Goal: Task Accomplishment & Management: Manage account settings

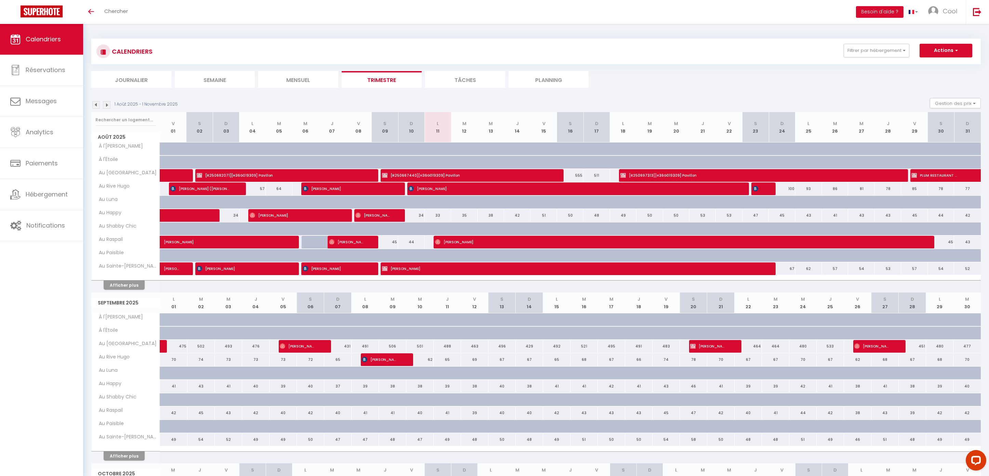
click at [530, 80] on li "Planning" at bounding box center [548, 79] width 80 height 17
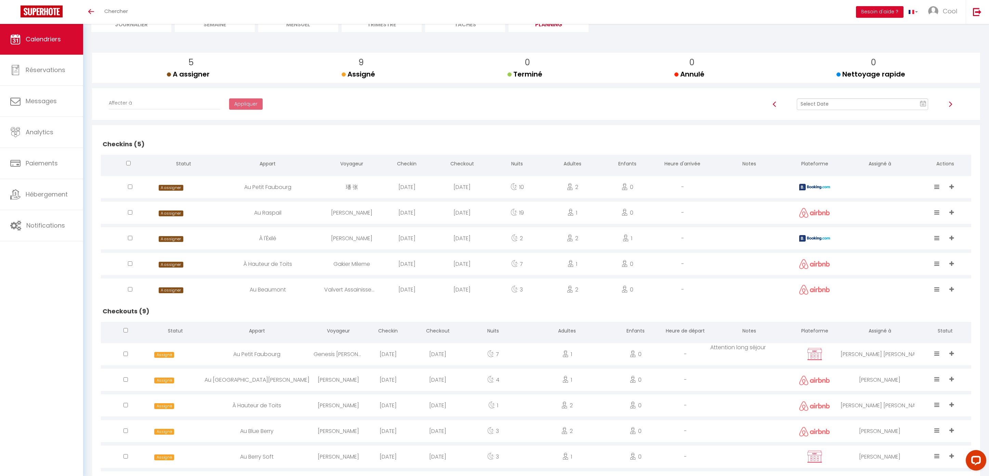
scroll to position [167, 0]
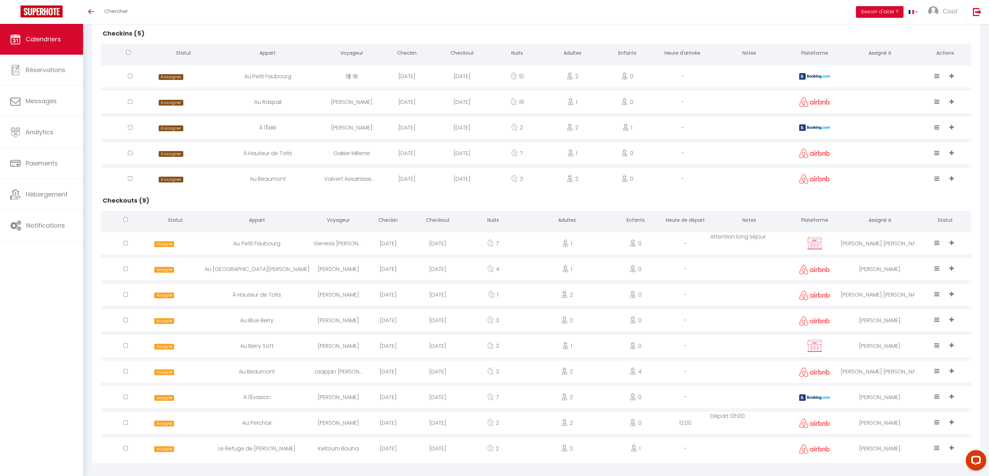
click at [435, 392] on div "[DATE]" at bounding box center [438, 397] width 50 height 22
select select "0"
select select "1"
select select
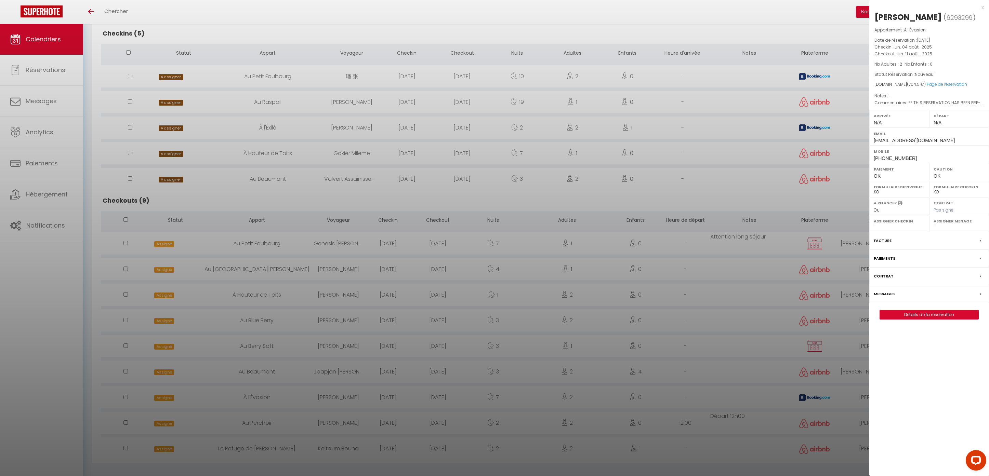
select select "45420"
click at [896, 316] on link "Détails de la réservation" at bounding box center [929, 314] width 98 height 9
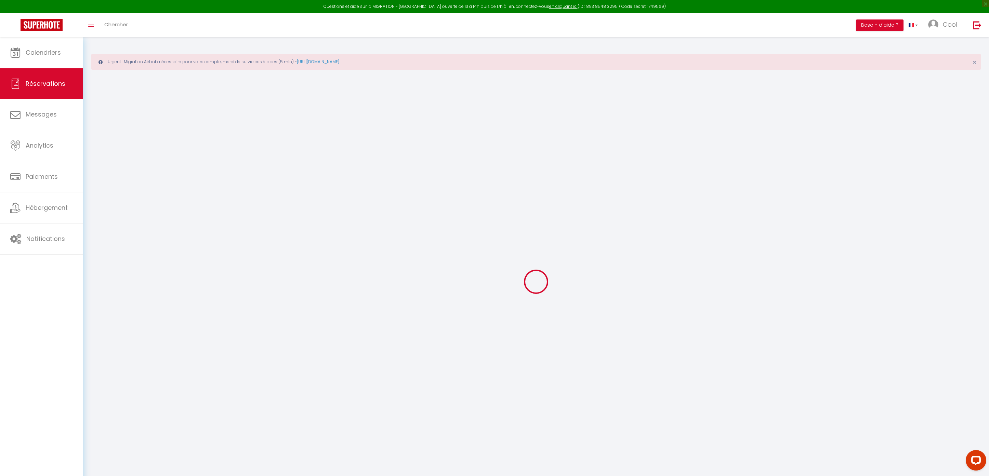
type input "[PERSON_NAME]"
type input "[EMAIL_ADDRESS][DOMAIN_NAME]"
type input "[PHONE_NUMBER]"
type input "."
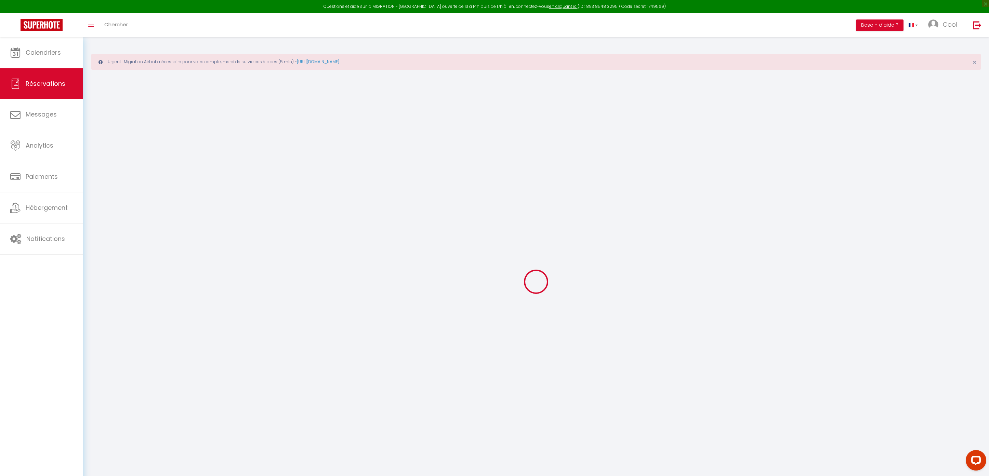
select select "ES"
type input "102.28"
type input "9.86"
select select "48539"
select select "1"
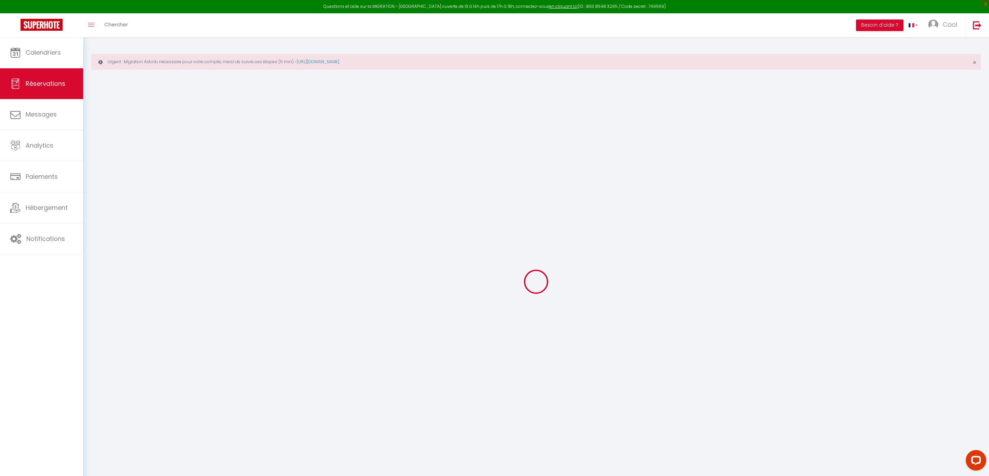
select select
type input "2"
select select "12"
select select "15"
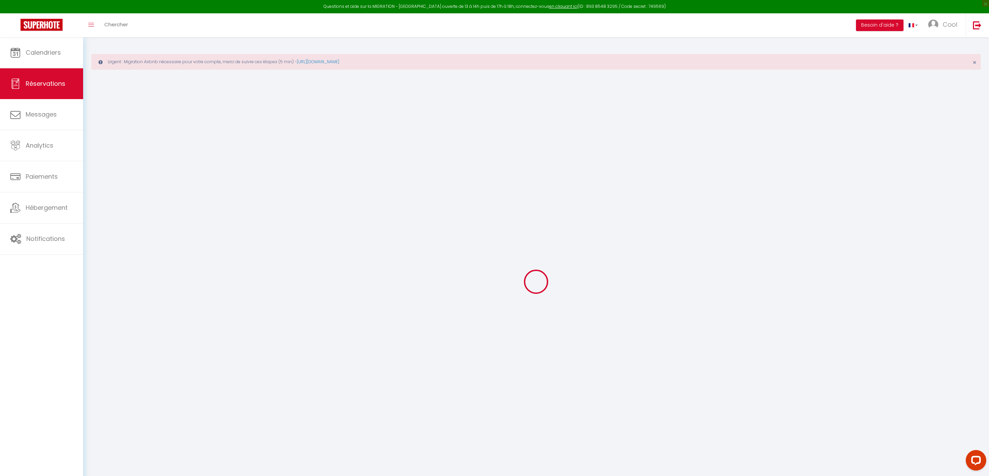
type input "621.9"
checkbox input "false"
type input "0"
select select "2"
type input "0"
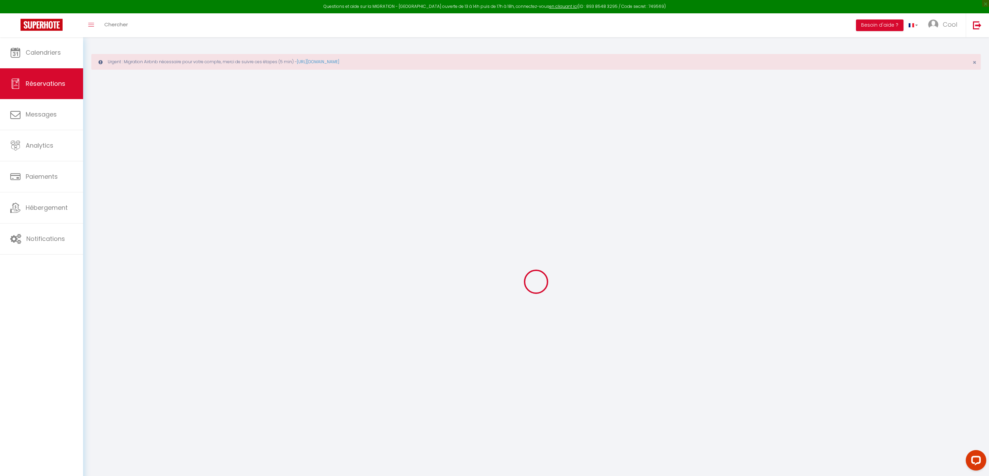
type input "0"
select select
checkbox input "false"
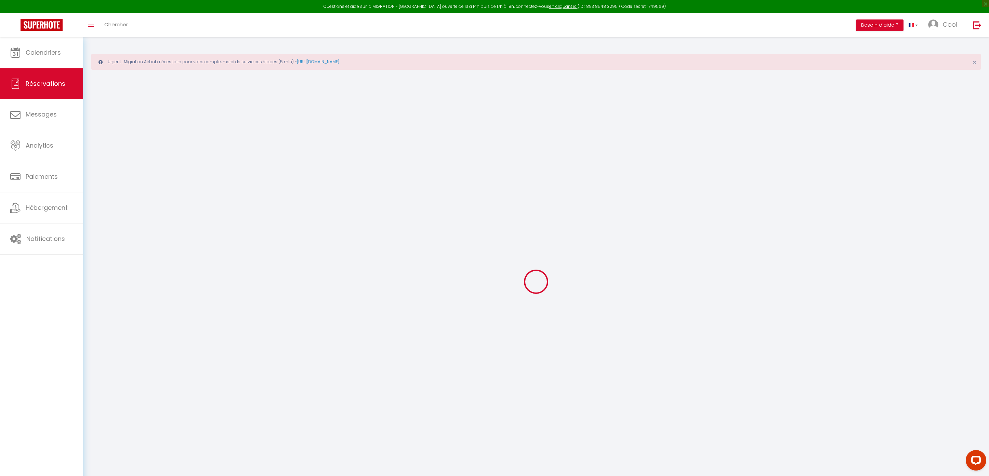
select select
checkbox input "false"
select select
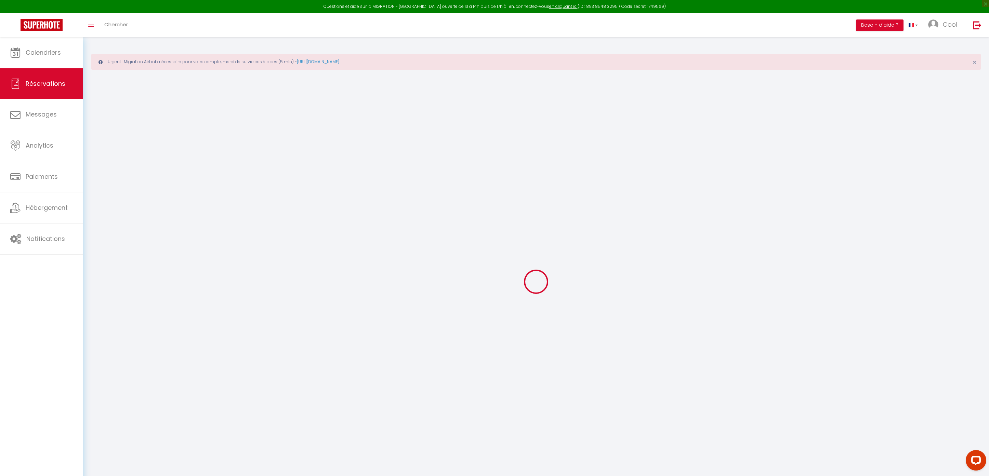
checkbox input "false"
select select
checkbox input "false"
type textarea "** THIS RESERVATION HAS BEEN PRE-PAID ** Reservation has a cancellation grace p…"
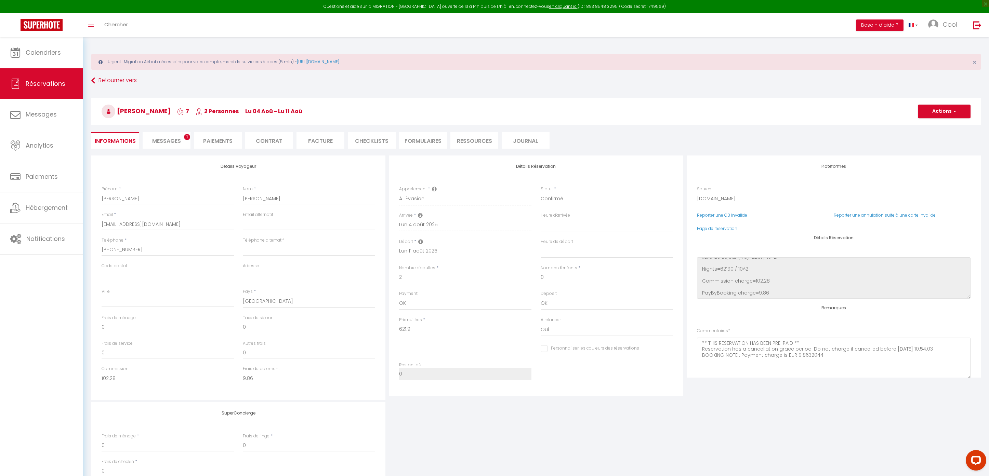
scroll to position [75, 0]
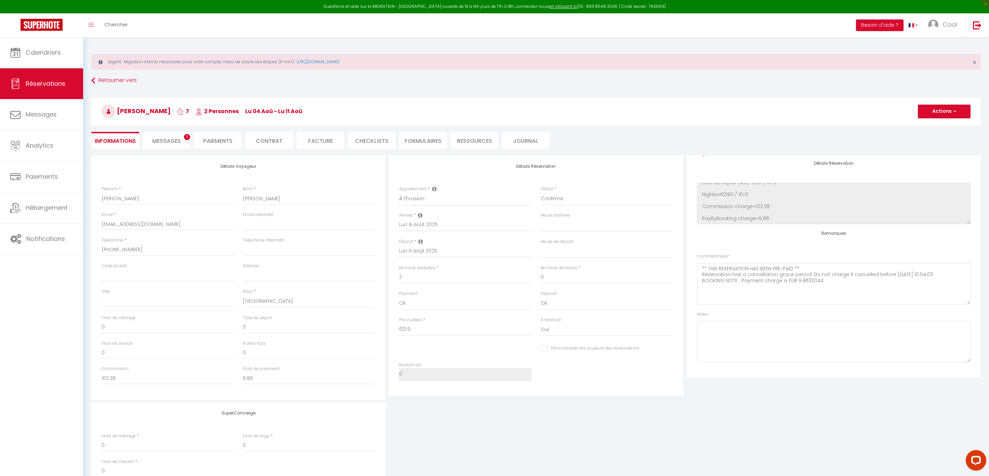
type input "60"
type input "22.61"
select select
checkbox input "false"
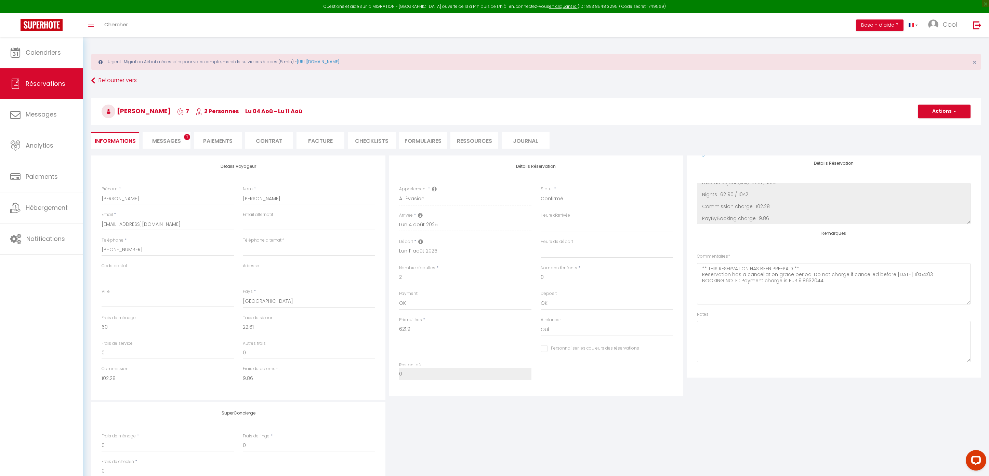
select select
click at [736, 327] on textarea at bounding box center [834, 341] width 274 height 41
type textarea "attention long séjour"
click at [931, 110] on button "Actions" at bounding box center [944, 112] width 53 height 14
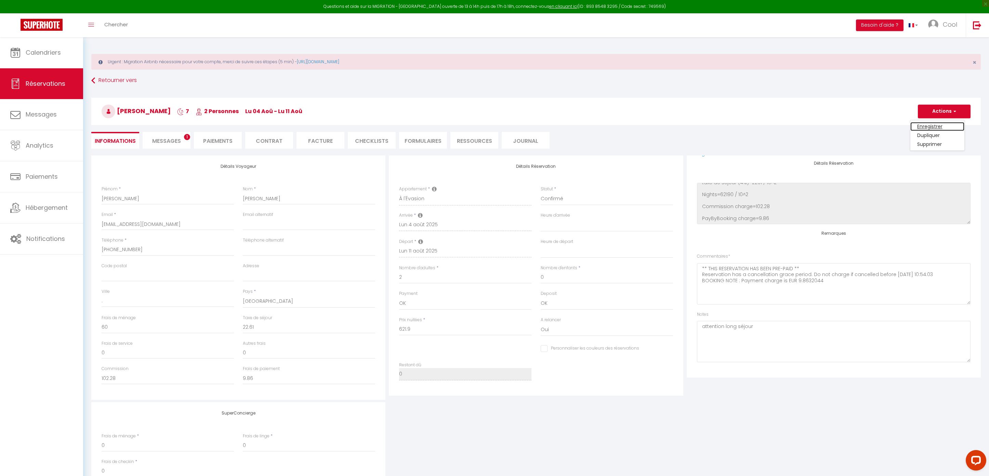
click at [932, 127] on link "Enregistrer" at bounding box center [937, 126] width 54 height 9
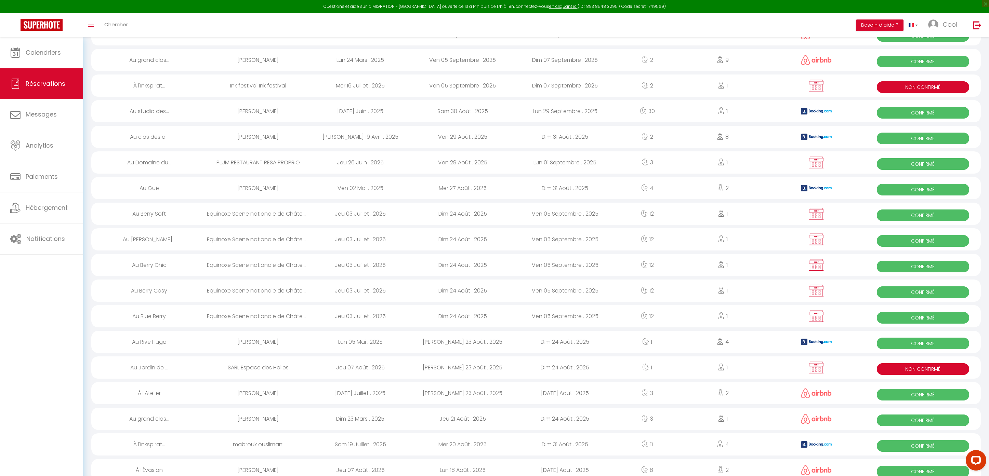
scroll to position [498, 0]
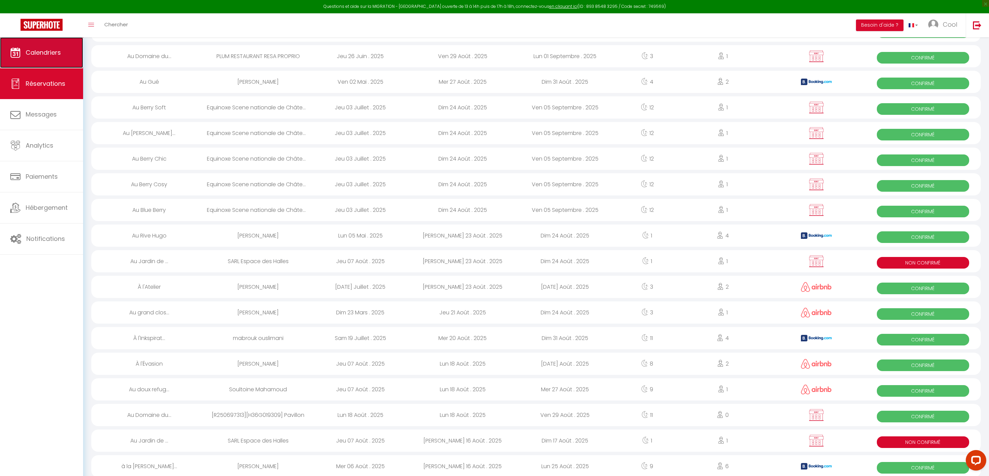
click at [40, 42] on link "Calendriers" at bounding box center [41, 52] width 83 height 31
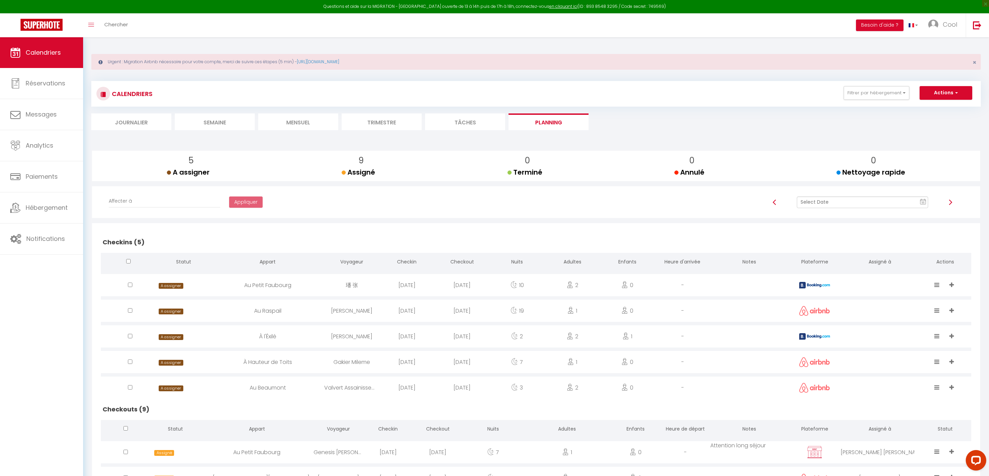
click at [823, 212] on div "11 « ‹ » › [DATE] [PHONE_NUMBER] Sun Mon Tue Wed Thu Fri Sat 27 28 29 30 31 1 2…" at bounding box center [862, 206] width 217 height 18
click at [826, 199] on input "text" at bounding box center [863, 203] width 132 height 12
click at [883, 262] on td "13" at bounding box center [885, 260] width 11 height 11
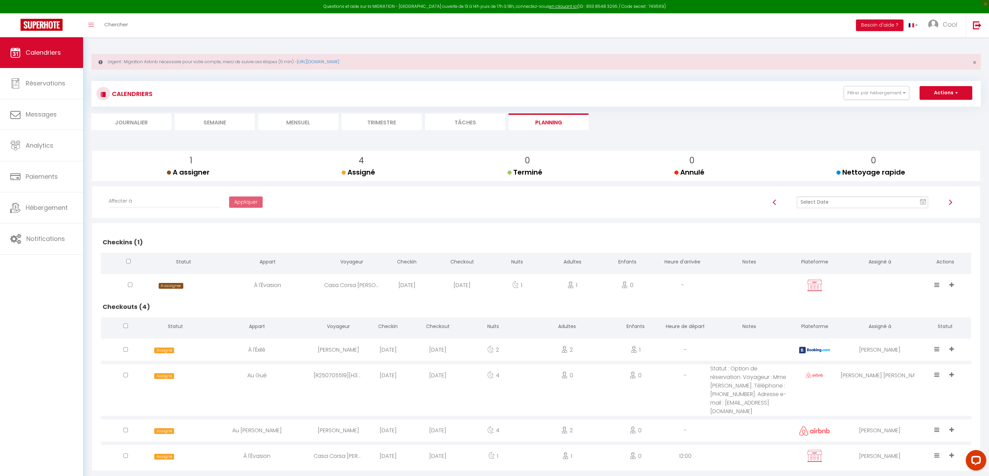
scroll to position [37, 0]
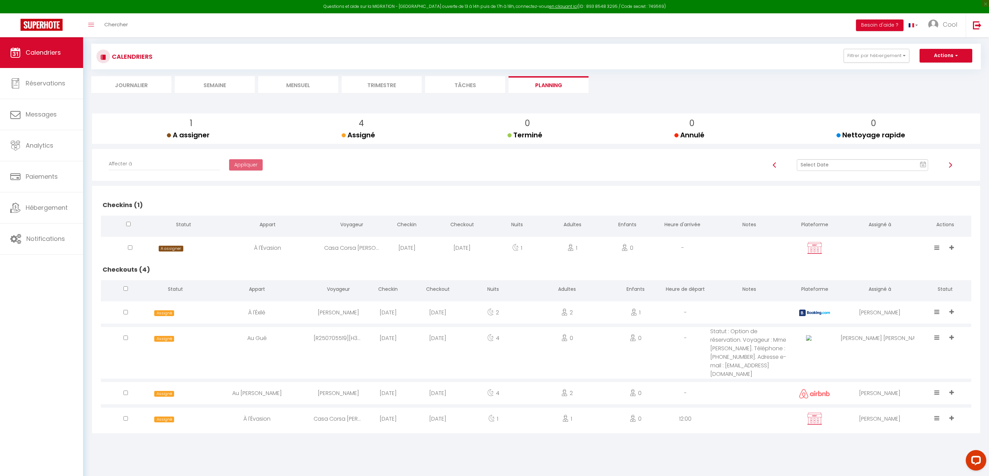
click at [825, 170] on input "text" at bounding box center [863, 165] width 132 height 12
click at [897, 225] on td "14" at bounding box center [896, 223] width 11 height 11
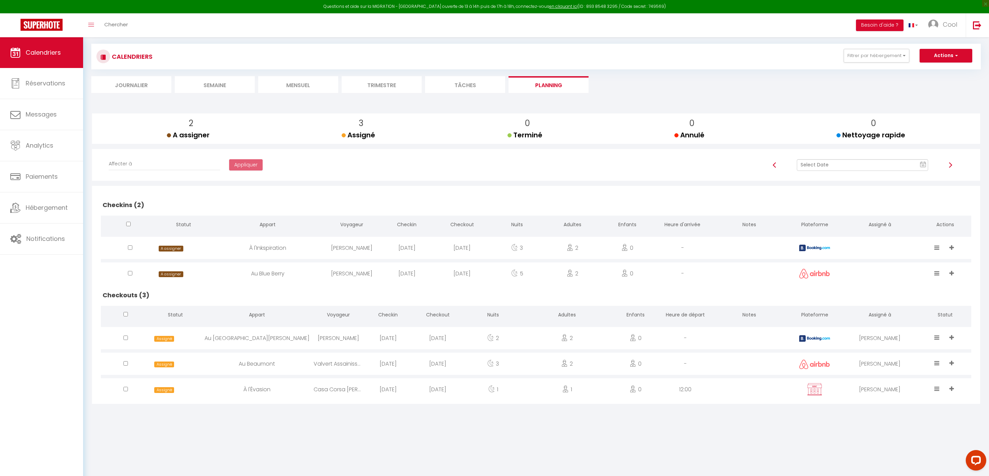
click at [843, 172] on div "11 « ‹ » › [DATE] [PHONE_NUMBER] Sun Mon Tue Wed Thu Fri Sat 27 28 29 30 31 1 2…" at bounding box center [862, 168] width 217 height 18
click at [848, 167] on input "text" at bounding box center [863, 165] width 132 height 12
click at [906, 226] on td "15" at bounding box center [907, 223] width 11 height 11
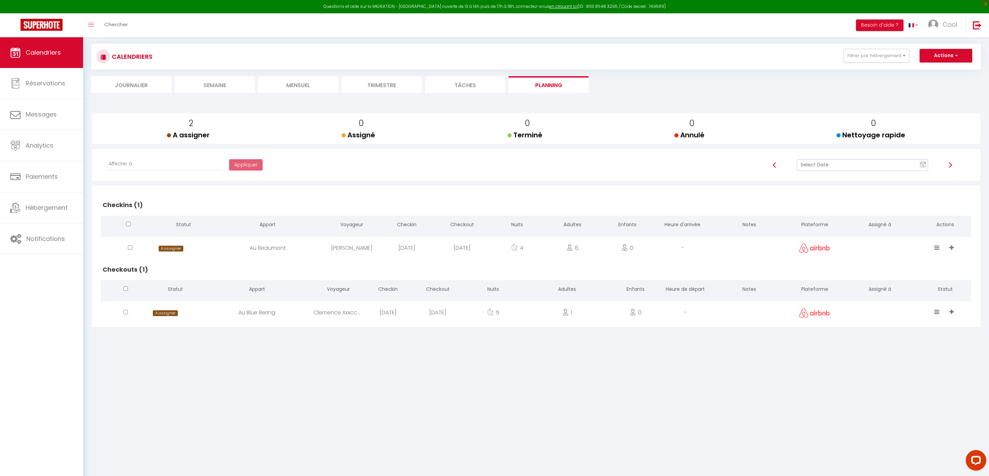
click at [372, 86] on li "Trimestre" at bounding box center [382, 84] width 80 height 17
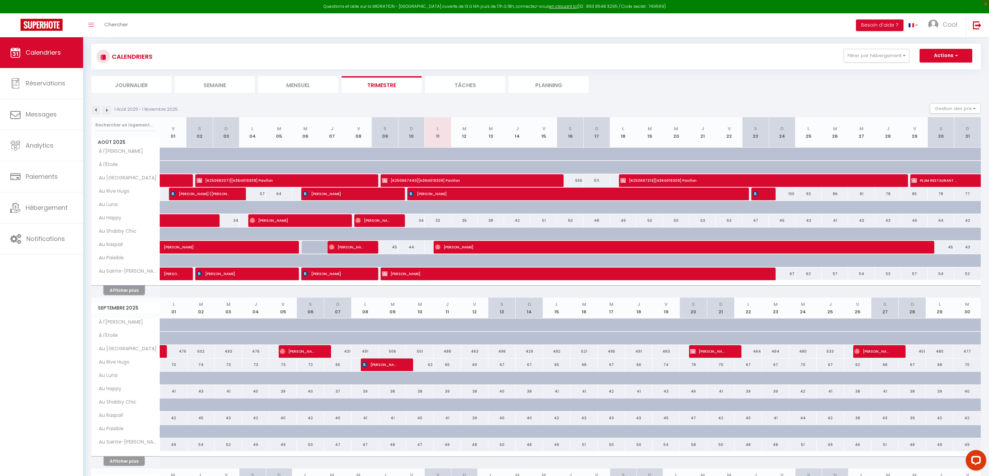
click at [116, 292] on button "Afficher plus" at bounding box center [124, 290] width 41 height 9
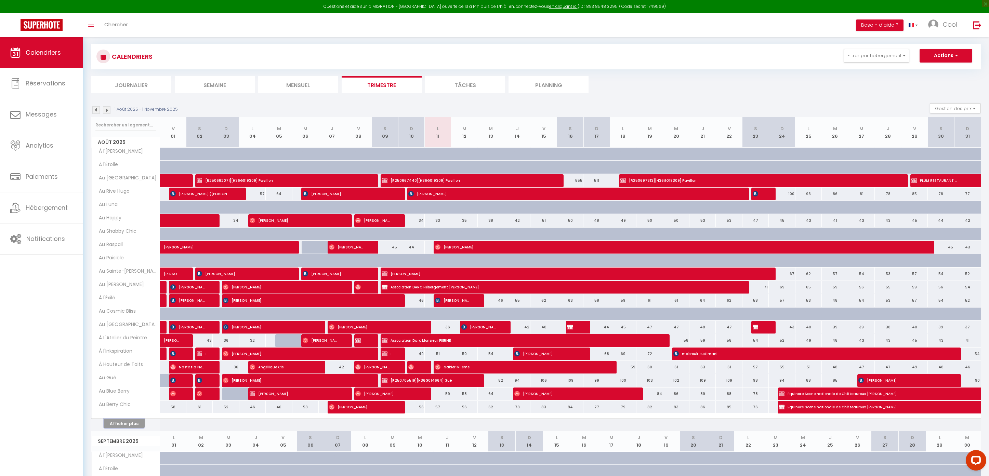
click at [121, 423] on button "Afficher plus" at bounding box center [124, 423] width 41 height 9
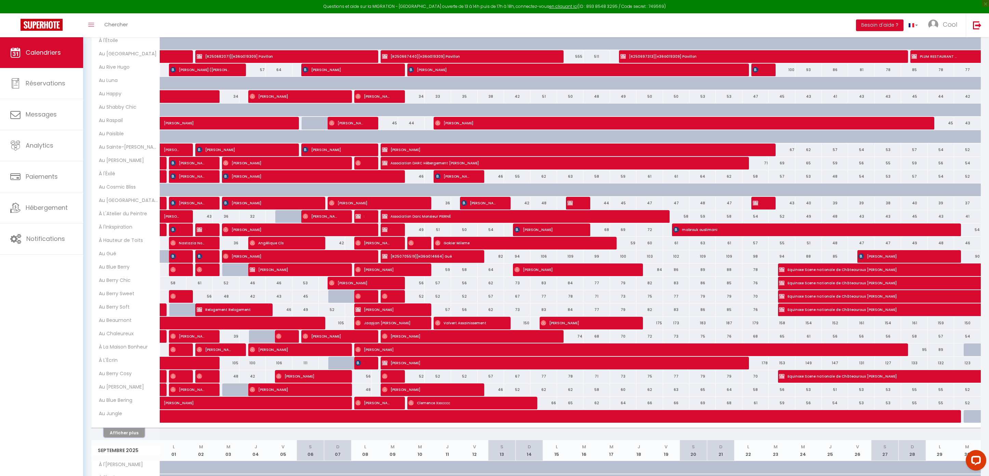
scroll to position [165, 0]
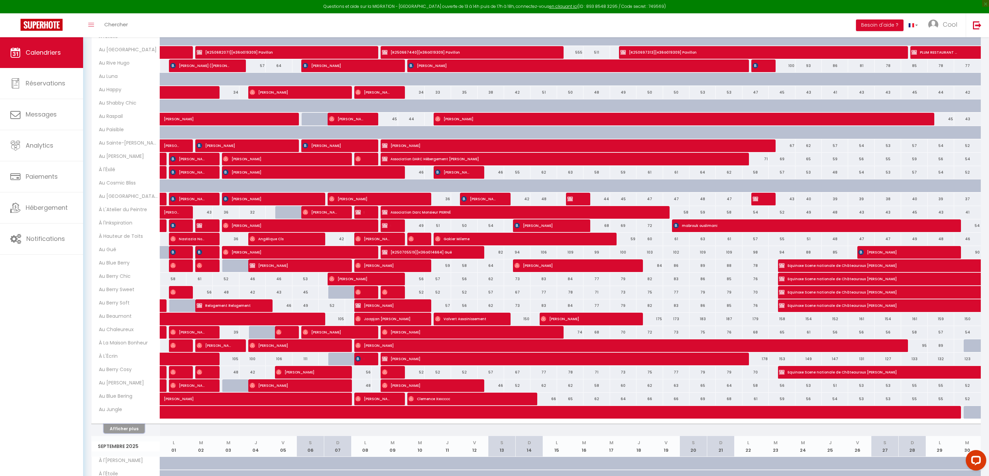
click at [114, 434] on button "Afficher plus" at bounding box center [124, 428] width 41 height 9
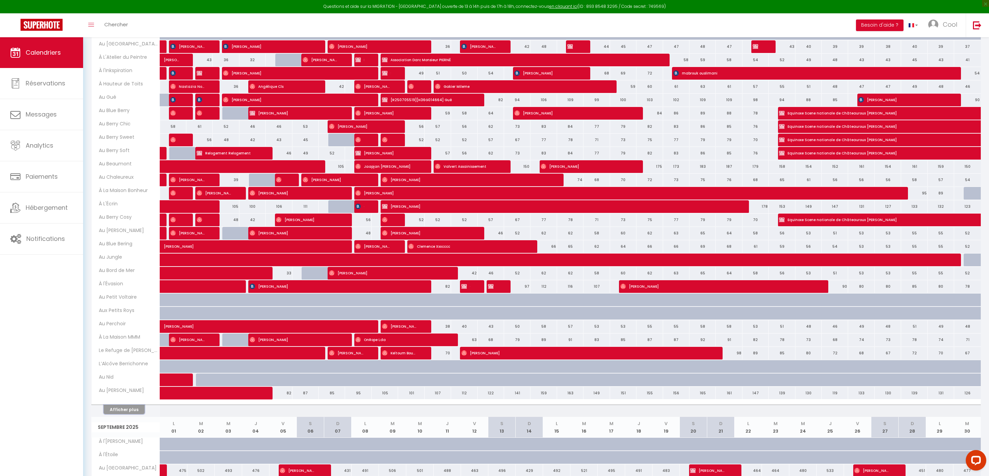
scroll to position [330, 0]
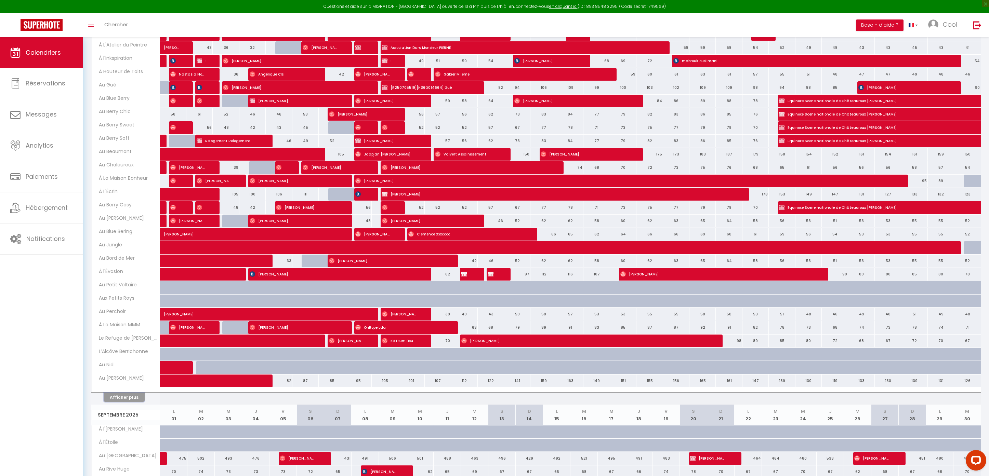
click at [123, 401] on button "Afficher plus" at bounding box center [124, 397] width 41 height 9
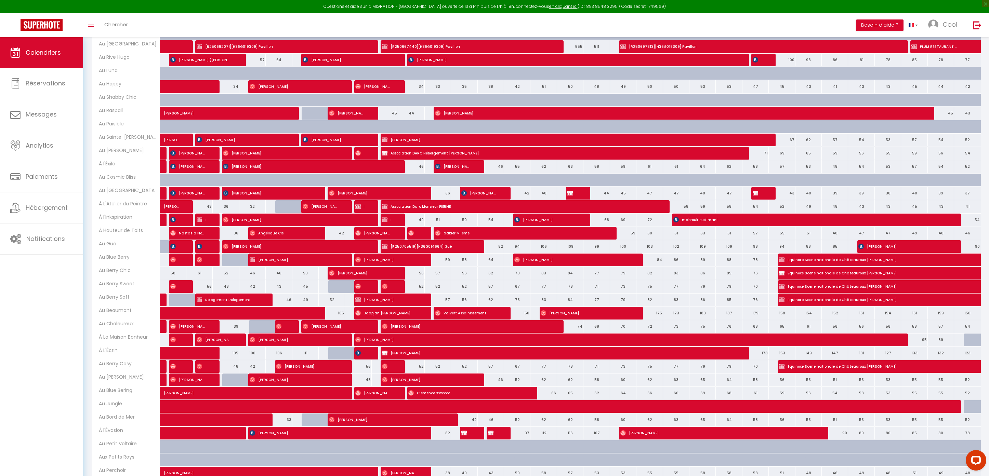
scroll to position [0, 0]
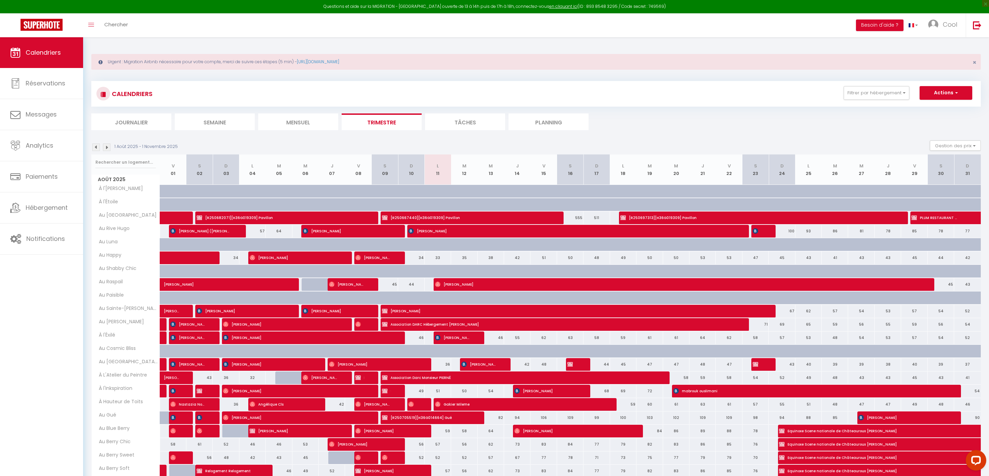
click at [123, 145] on p "1 Août 2025 - 1 Novembre 2025" at bounding box center [146, 147] width 63 height 6
click at [123, 159] on input "text" at bounding box center [125, 162] width 61 height 12
type input "[PERSON_NAME]"
